Goal: Information Seeking & Learning: Learn about a topic

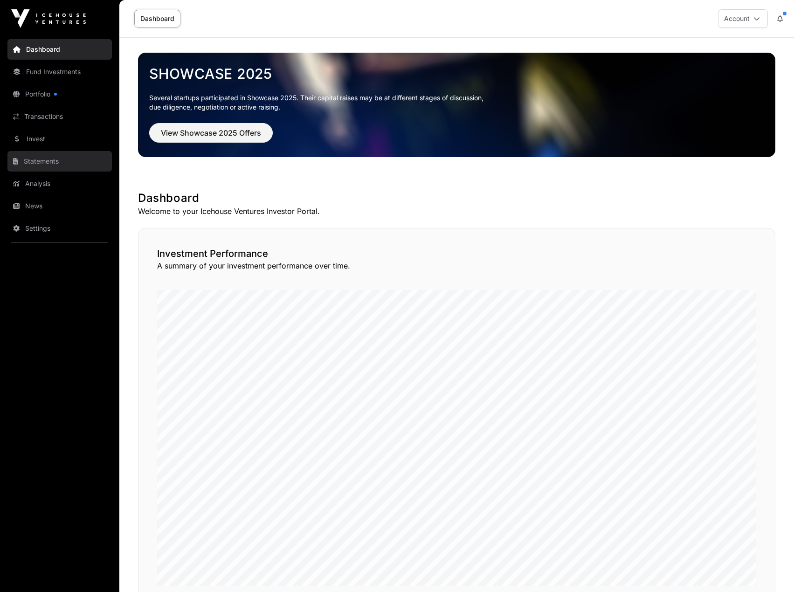
click at [62, 165] on link "Statements" at bounding box center [59, 161] width 104 height 21
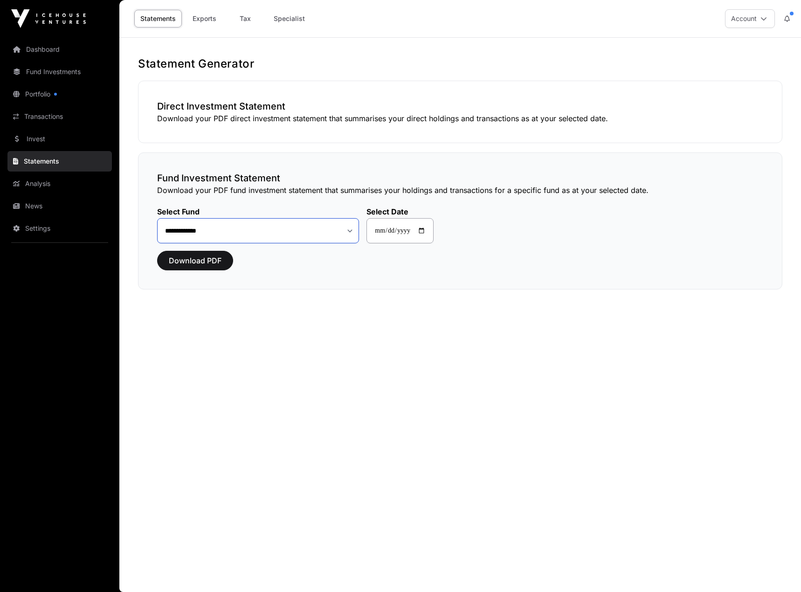
click at [231, 220] on select "**********" at bounding box center [258, 230] width 202 height 25
click at [42, 204] on link "News" at bounding box center [59, 206] width 104 height 21
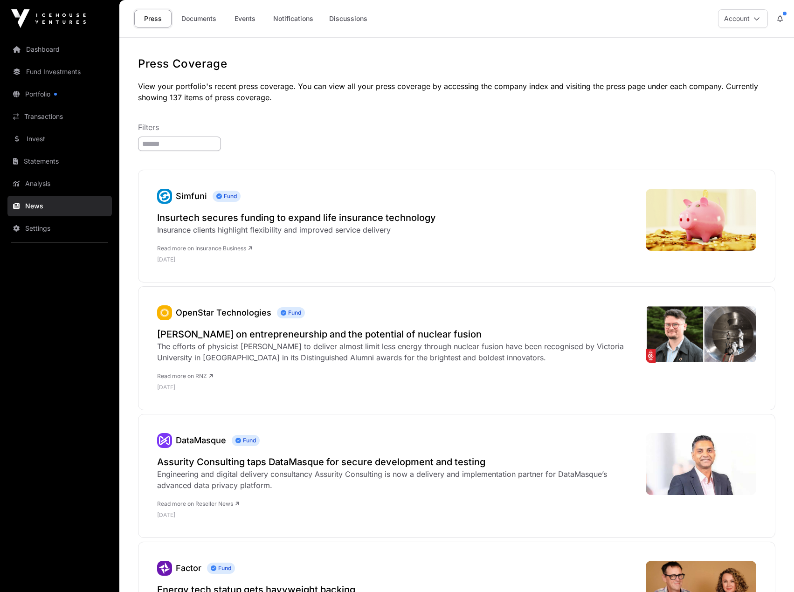
click at [217, 141] on input "search" at bounding box center [179, 144] width 83 height 14
type input "*********"
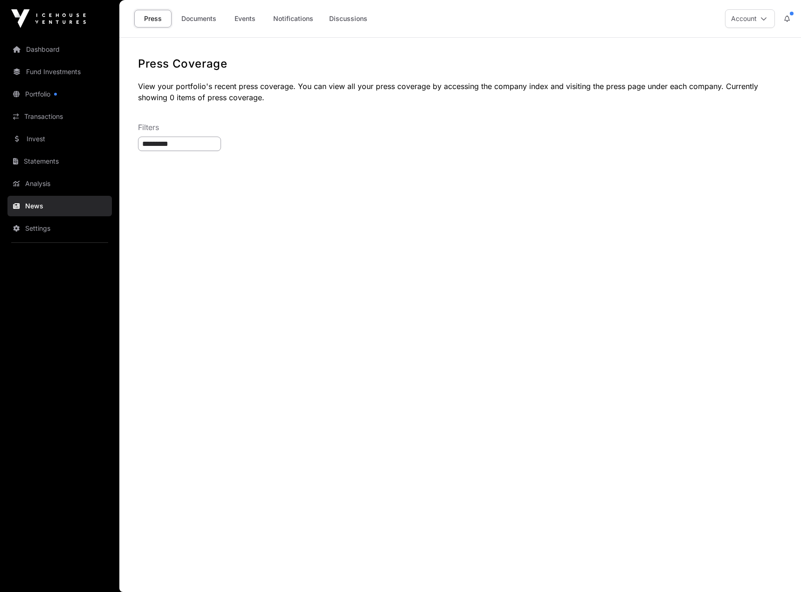
click at [211, 144] on input "*********" at bounding box center [179, 144] width 83 height 14
click at [200, 14] on link "Documents" at bounding box center [198, 19] width 47 height 18
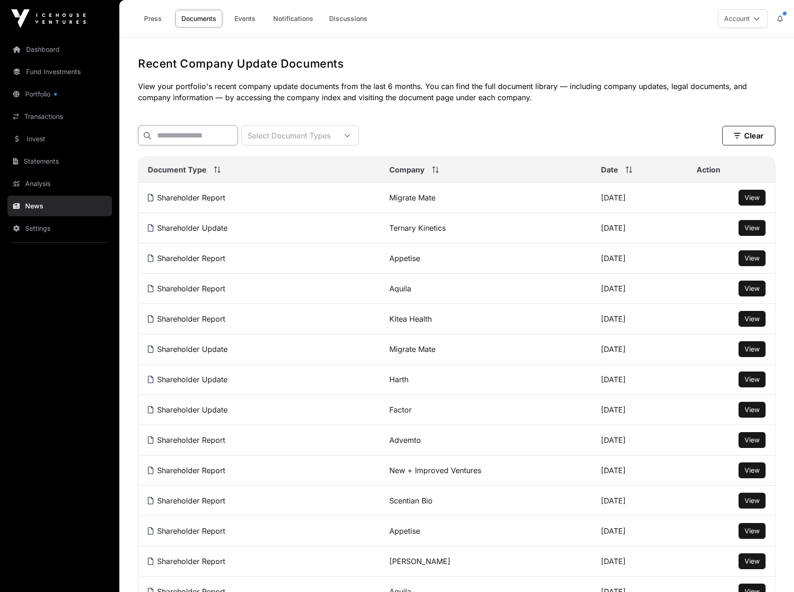
click at [214, 135] on input "text" at bounding box center [188, 135] width 100 height 20
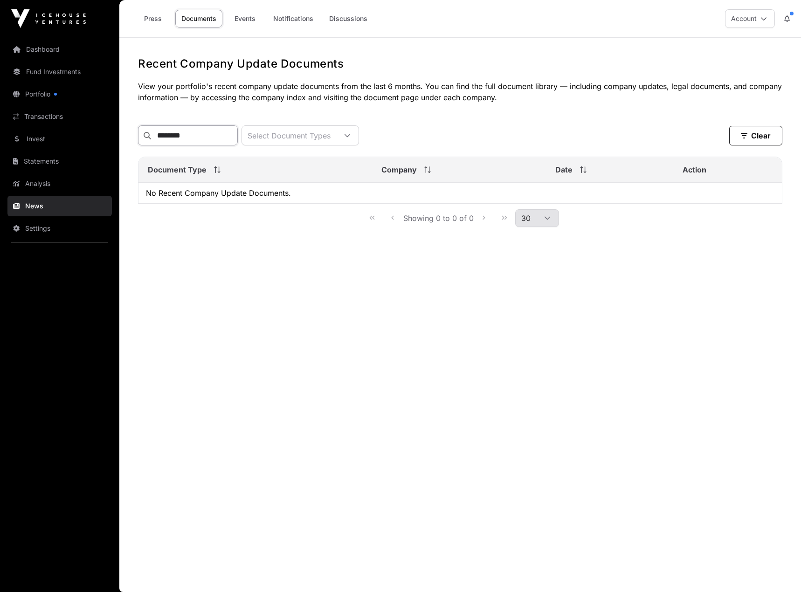
type input "*********"
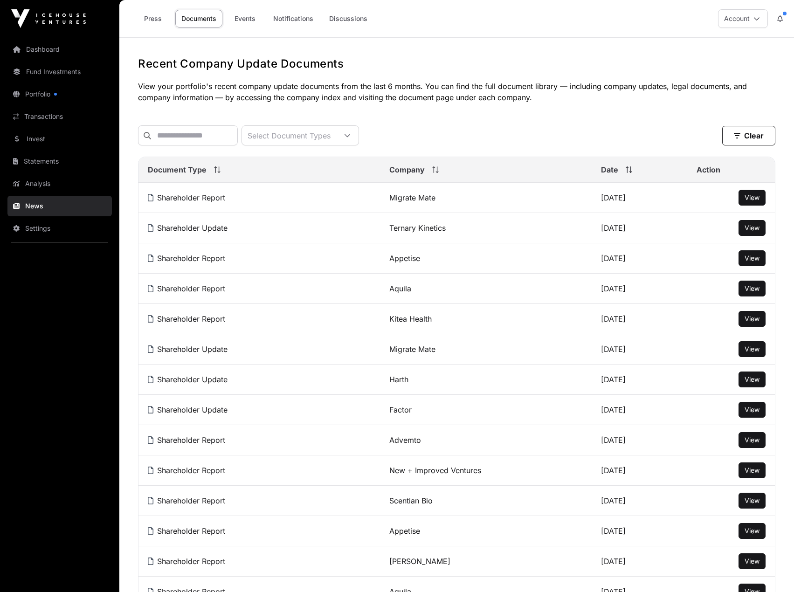
click at [561, 108] on div "Recent Company Update Documents View your portfolio's recent company update doc…" at bounding box center [456, 593] width 674 height 1075
click at [69, 49] on link "Dashboard" at bounding box center [59, 49] width 104 height 21
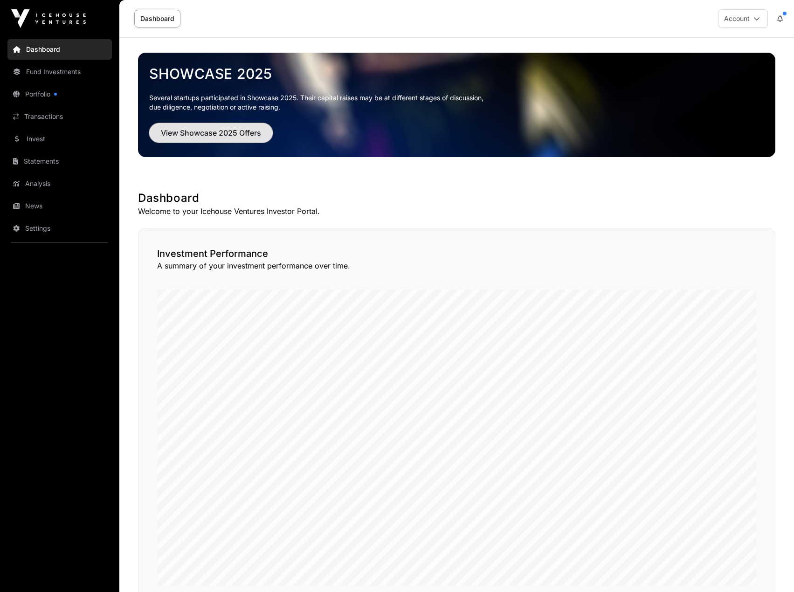
click at [222, 137] on span "View Showcase 2025 Offers" at bounding box center [211, 132] width 100 height 11
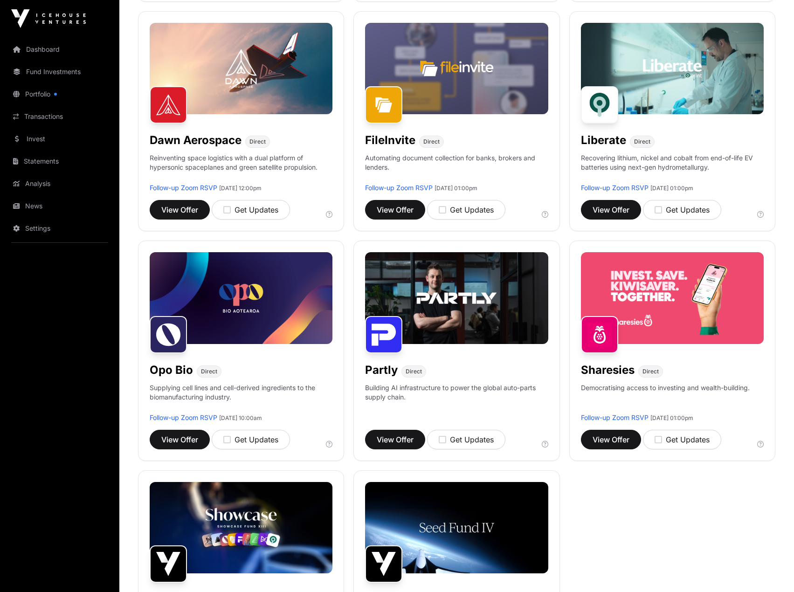
scroll to position [466, 0]
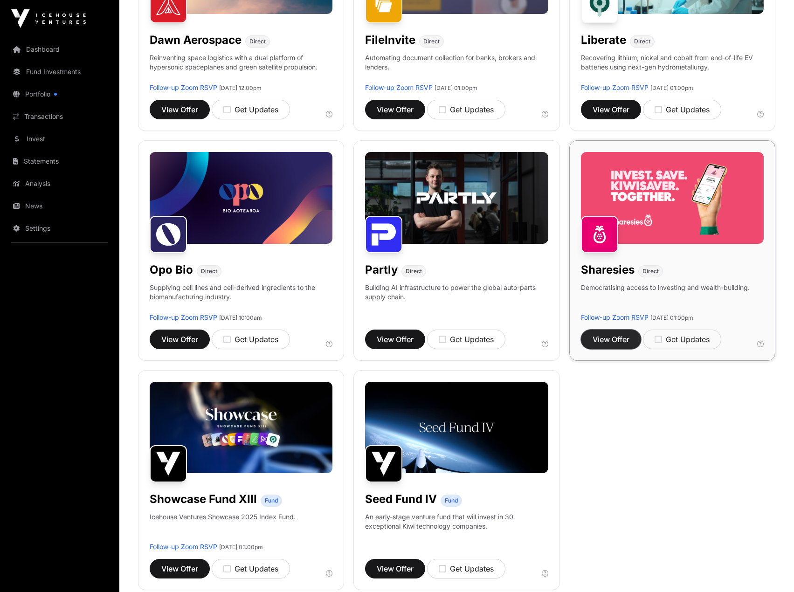
click at [619, 339] on span "View Offer" at bounding box center [610, 339] width 37 height 11
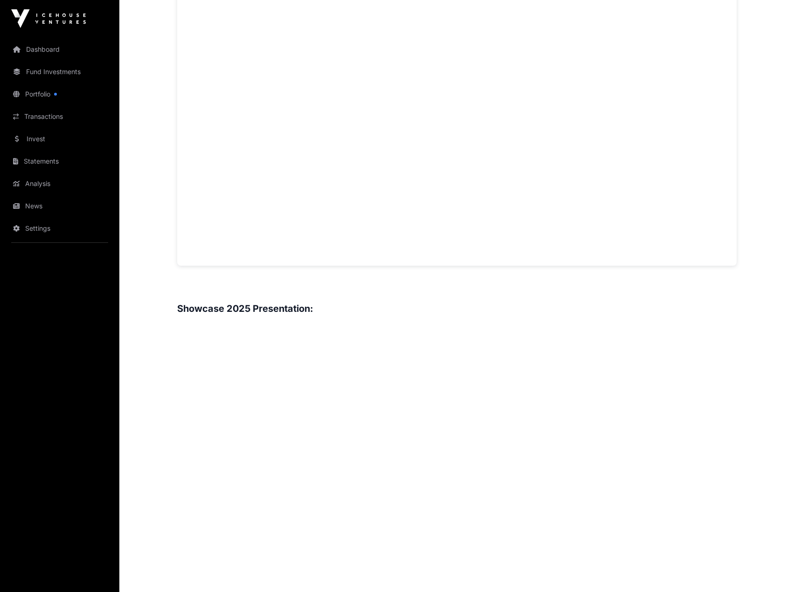
scroll to position [653, 0]
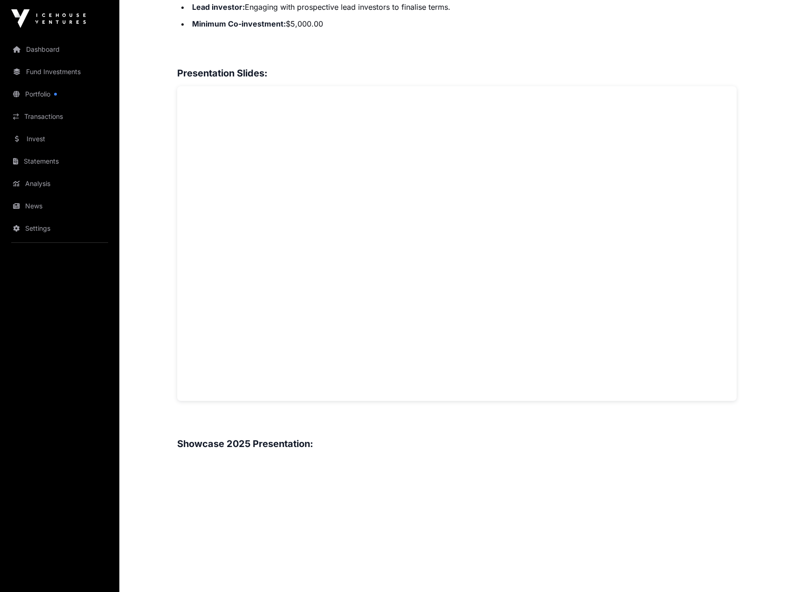
click at [149, 377] on main "Showcase 2025 Sharesies Open Sharesies Direct Democratising access to investing…" at bounding box center [456, 350] width 674 height 1930
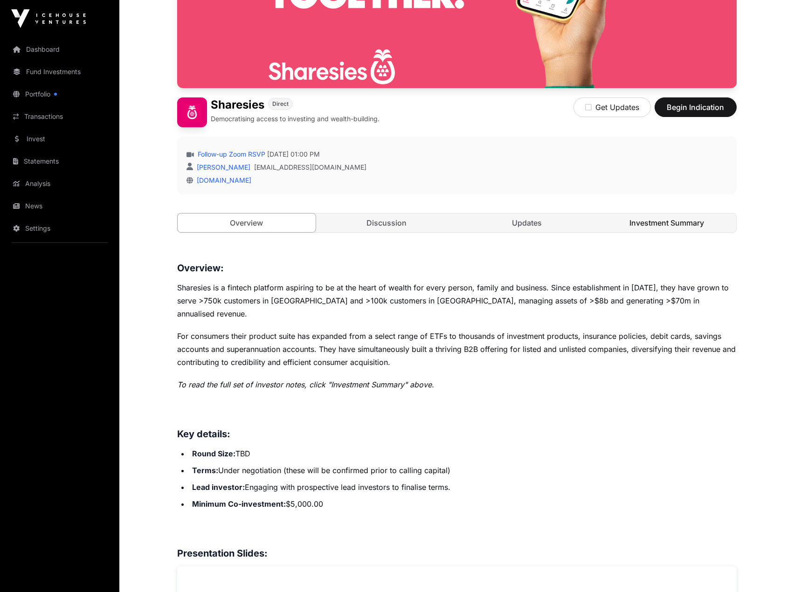
scroll to position [67, 0]
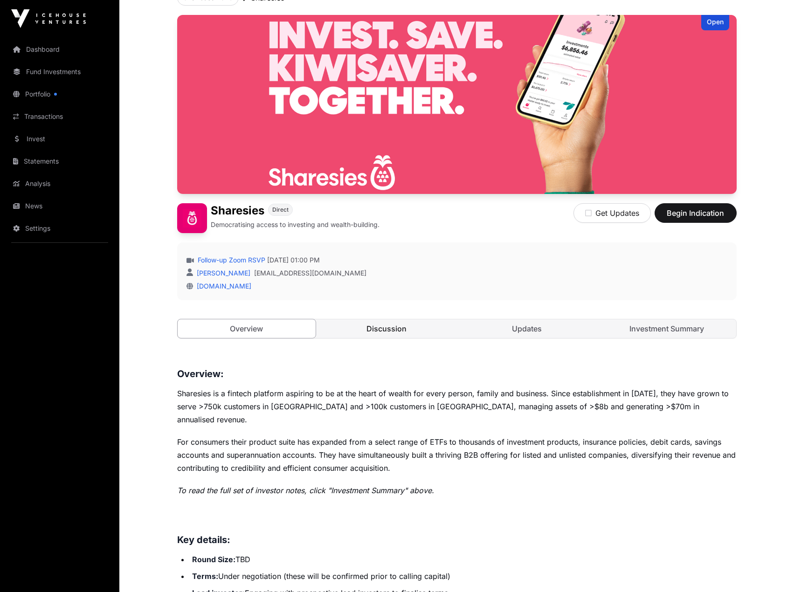
click at [395, 329] on link "Discussion" at bounding box center [386, 328] width 138 height 19
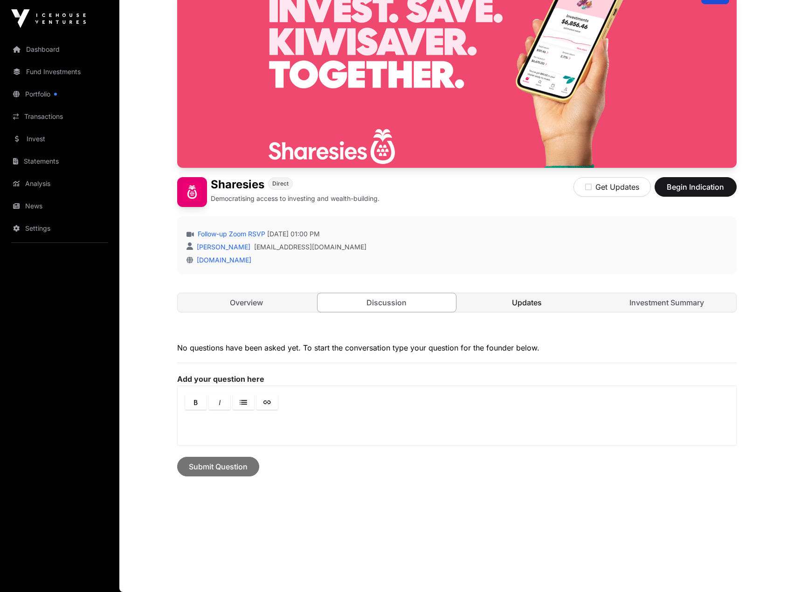
click at [533, 303] on link "Updates" at bounding box center [527, 302] width 138 height 19
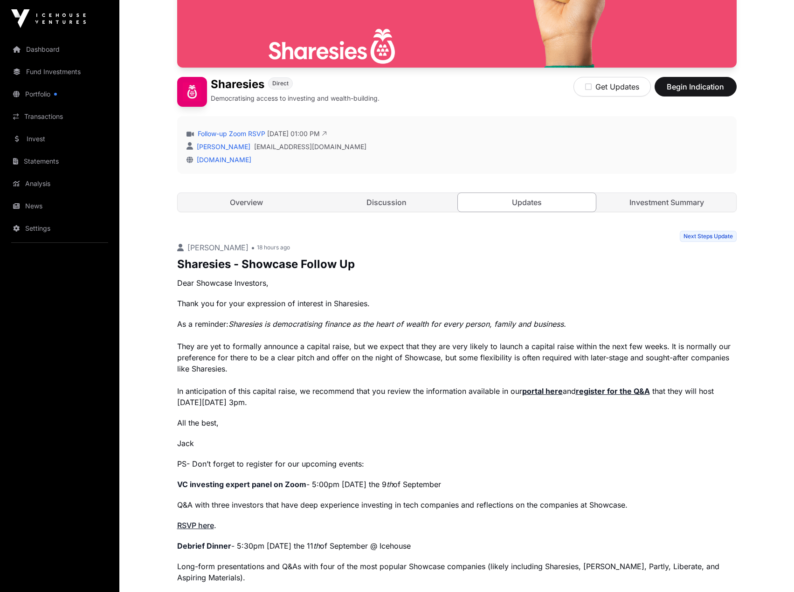
scroll to position [111, 0]
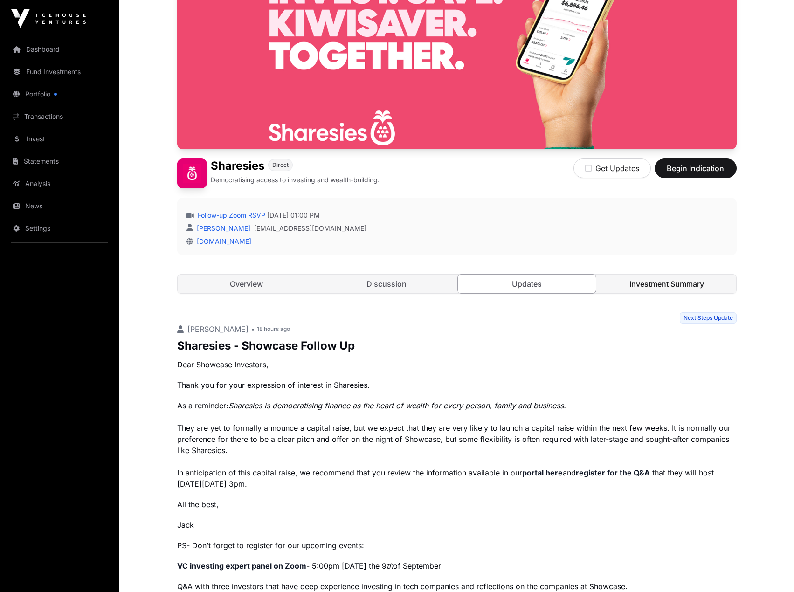
click at [683, 281] on link "Investment Summary" at bounding box center [667, 284] width 138 height 19
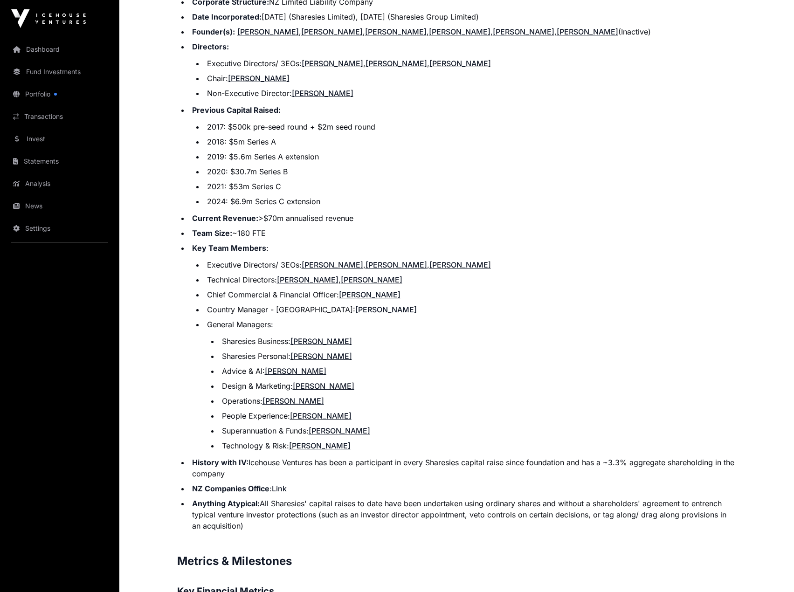
scroll to position [1323, 0]
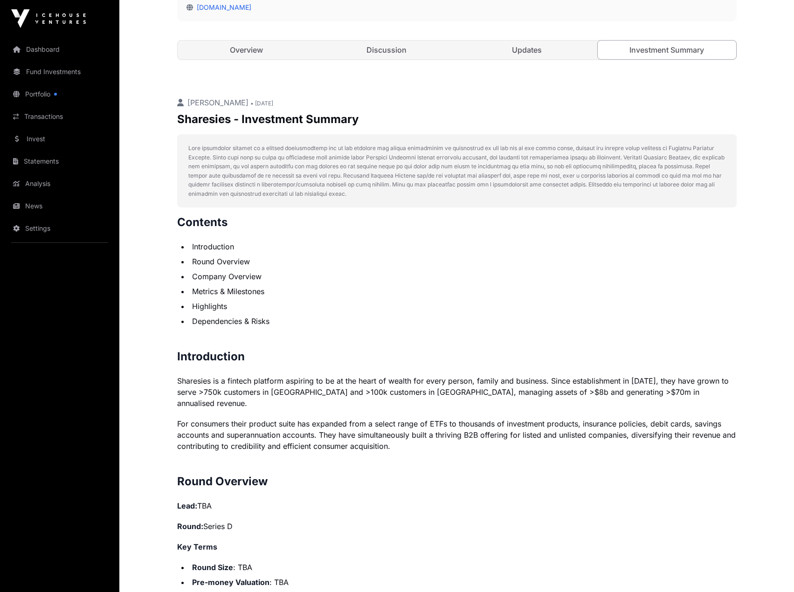
scroll to position [251, 0]
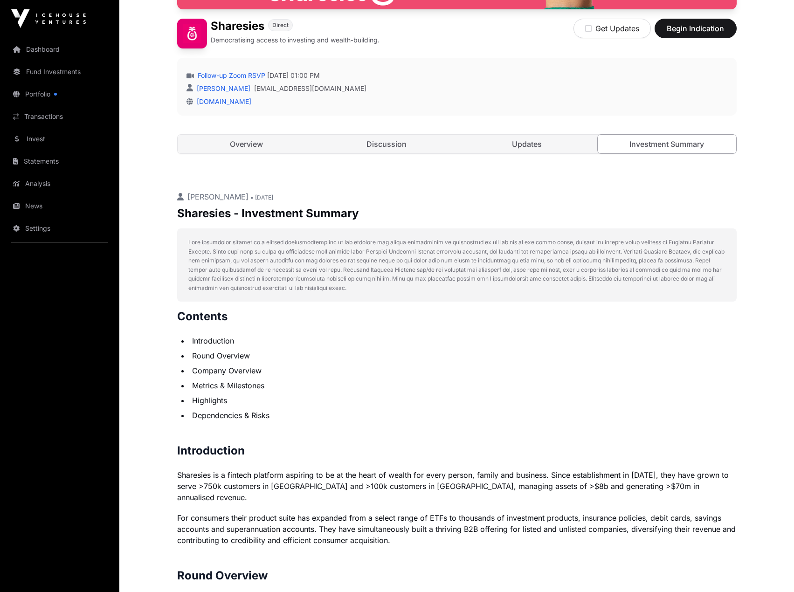
click at [343, 267] on p at bounding box center [456, 265] width 537 height 55
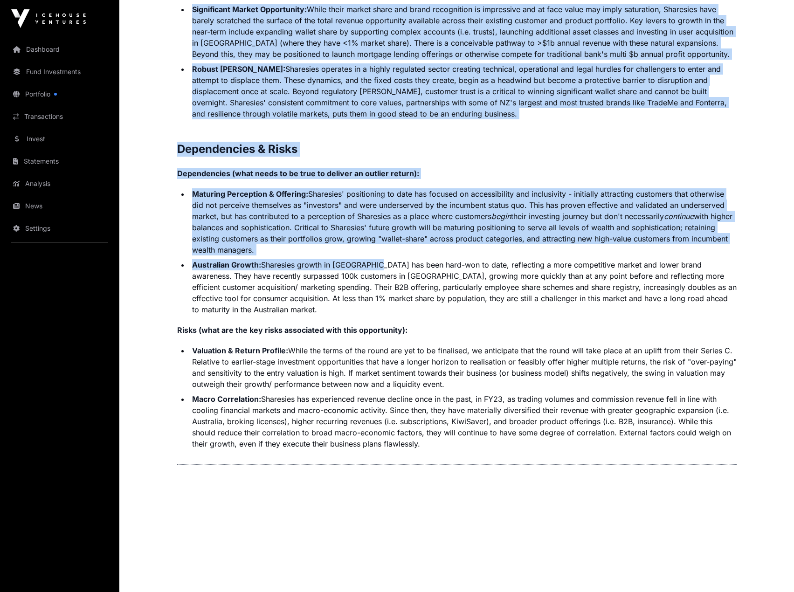
scroll to position [2182, 0]
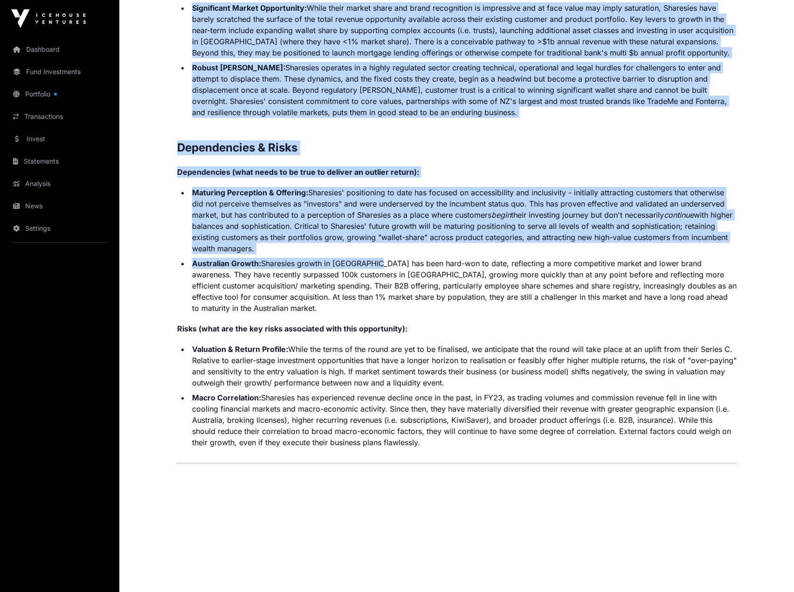
drag, startPoint x: 177, startPoint y: 221, endPoint x: 483, endPoint y: 430, distance: 370.3
copy p "Introduction Sharesies is a fintech platform aspiring to be at the heart of wea…"
click at [365, 167] on strong "Dependencies (what needs to be true to deliver an outlier return):" at bounding box center [298, 171] width 242 height 9
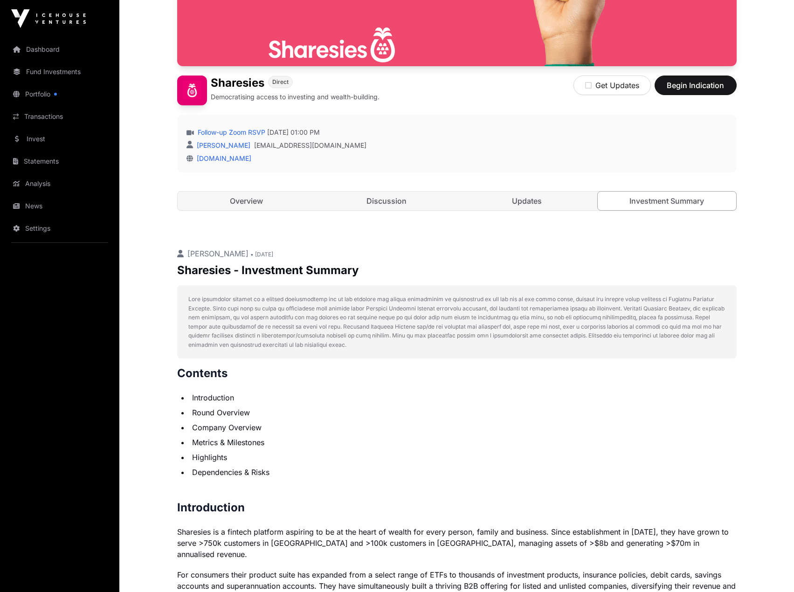
scroll to position [0, 0]
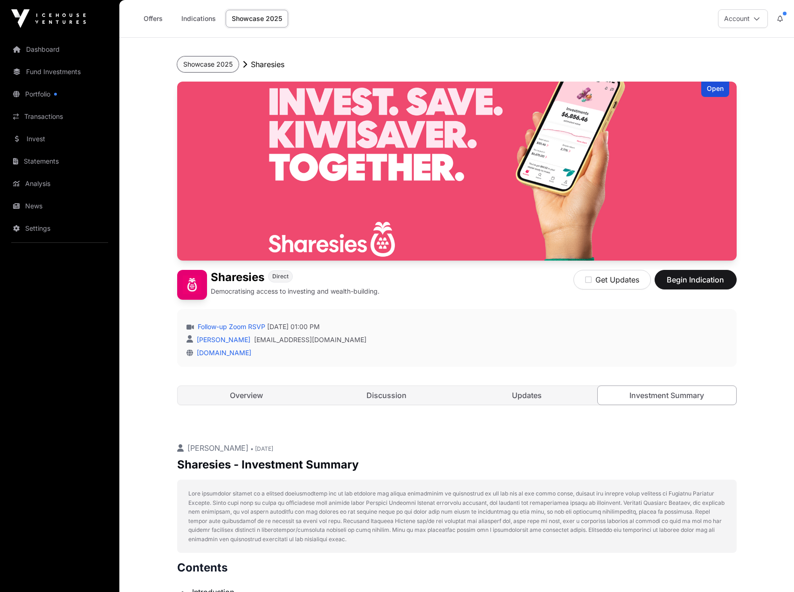
click at [230, 64] on button "Showcase 2025" at bounding box center [208, 64] width 62 height 16
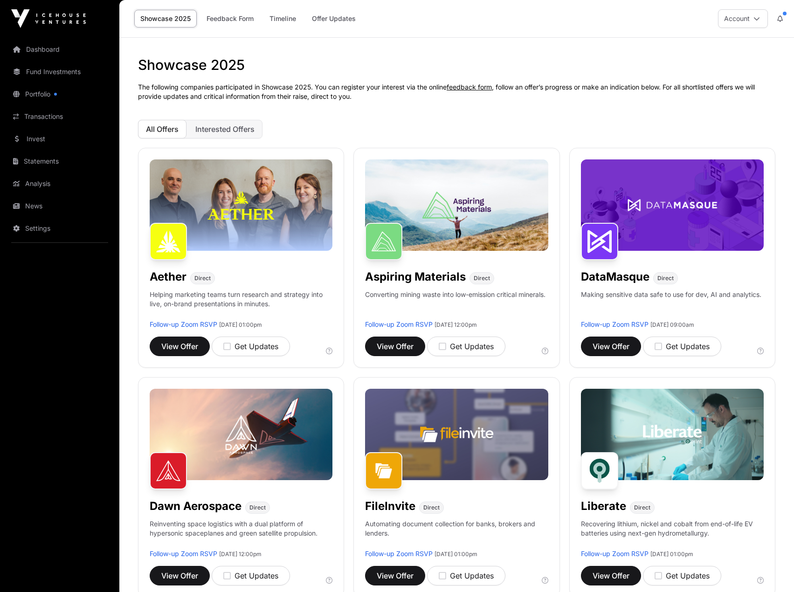
click at [625, 89] on p "The following companies participated in Showcase 2025. You can register your in…" at bounding box center [456, 92] width 637 height 19
click at [750, 20] on button "Account" at bounding box center [743, 18] width 50 height 19
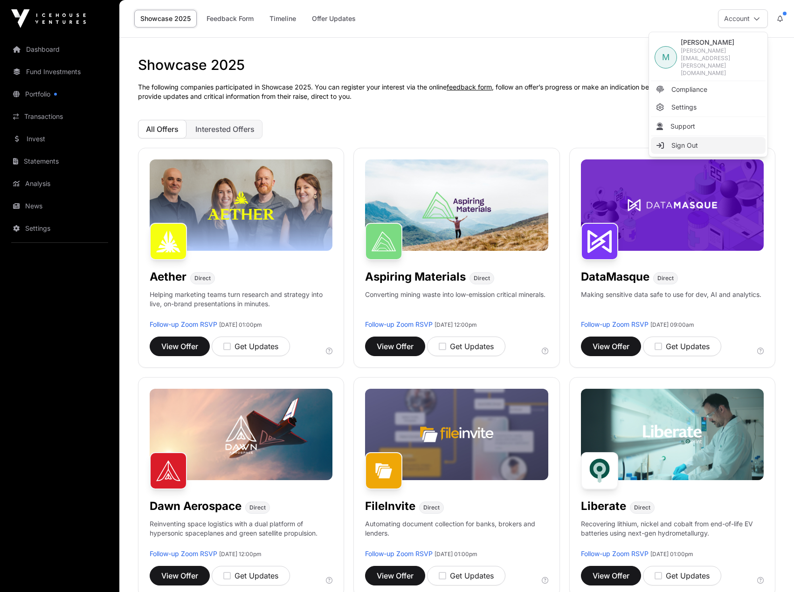
click at [687, 141] on span "Sign Out" at bounding box center [684, 145] width 27 height 9
